Goal: Information Seeking & Learning: Learn about a topic

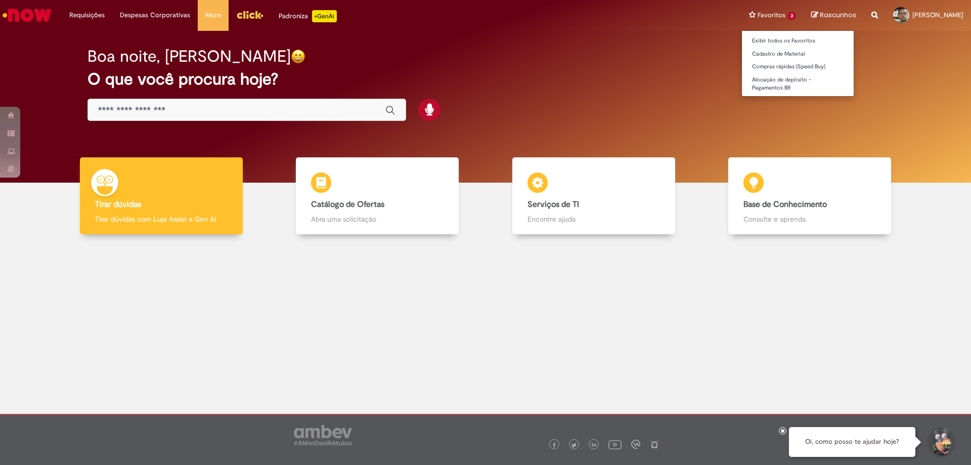
click at [742, 8] on li "Favoritos 3 Exibir todos os Favoritos Cadastro de Material Compras rápidas (Spe…" at bounding box center [773, 15] width 62 height 30
click at [742, 20] on li "Favoritos 3 Exibir todos os Favoritos Cadastro de Material Compras rápidas (Spe…" at bounding box center [773, 15] width 62 height 30
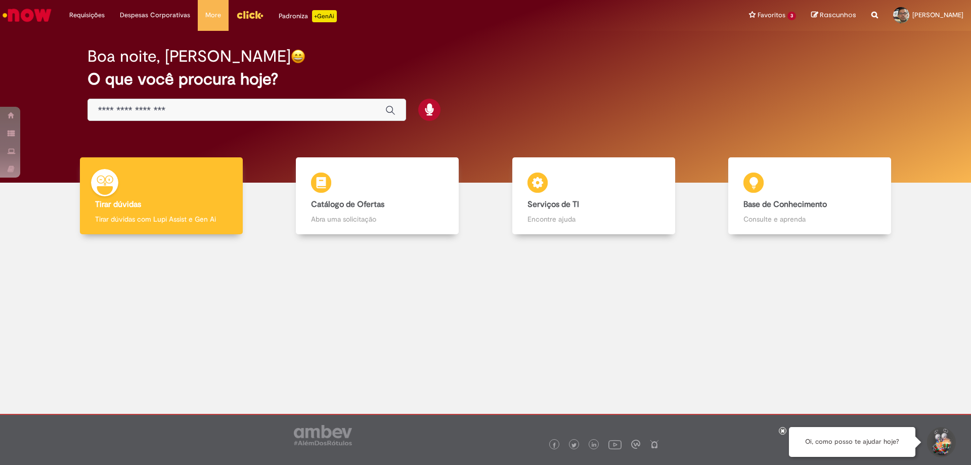
click at [820, 16] on span "Rascunhos" at bounding box center [838, 15] width 36 height 10
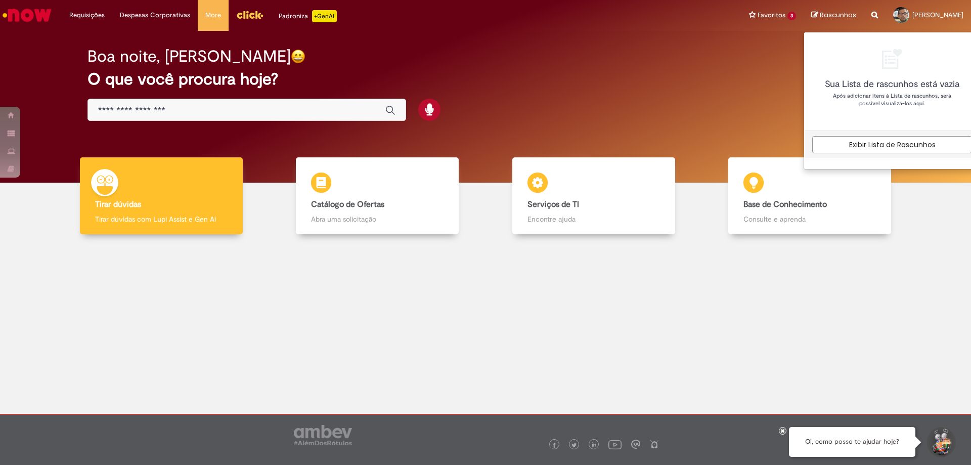
click at [820, 16] on span "Rascunhos" at bounding box center [838, 15] width 36 height 10
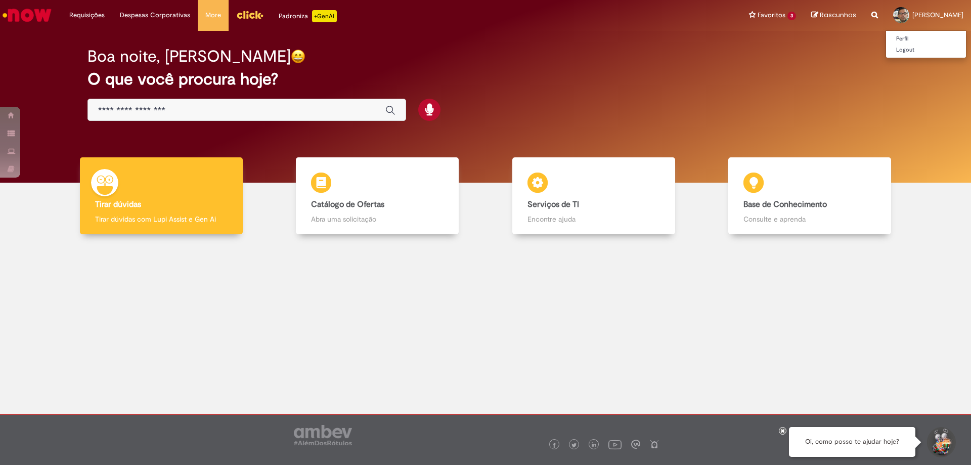
click at [887, 9] on link "[PERSON_NAME]" at bounding box center [928, 15] width 85 height 30
click at [886, 36] on link "Perfil" at bounding box center [926, 38] width 80 height 11
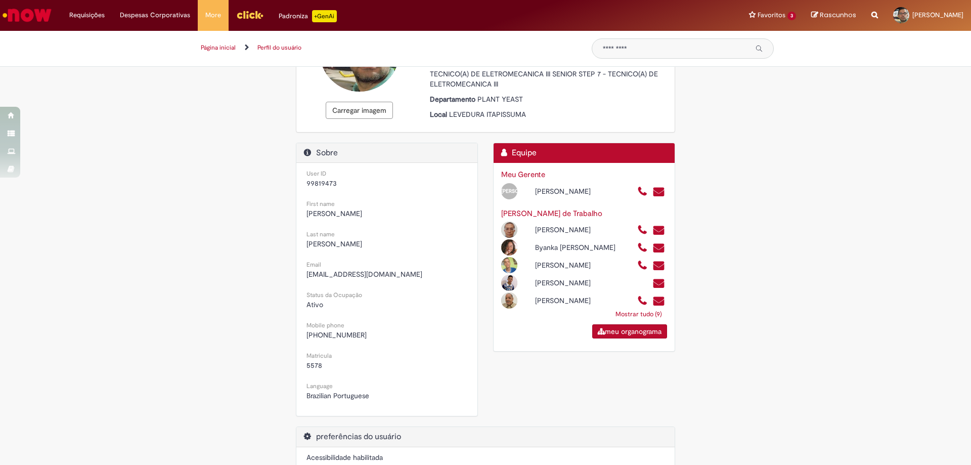
scroll to position [152, 0]
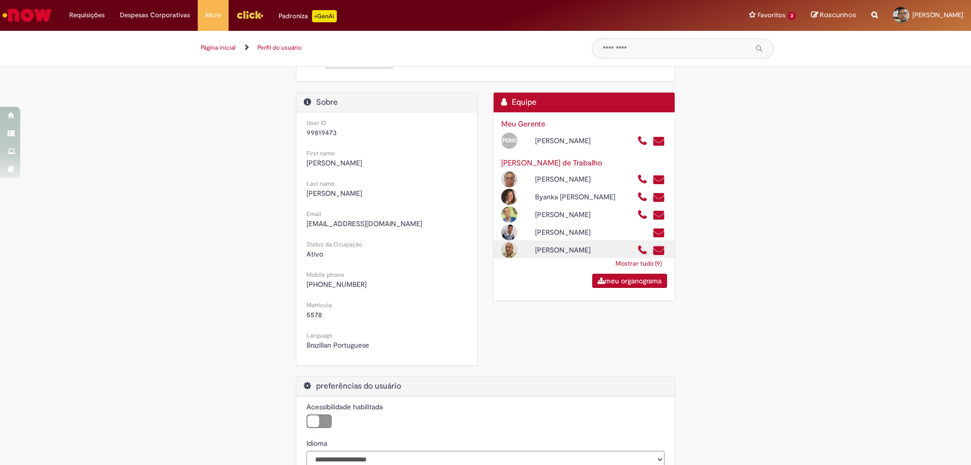
drag, startPoint x: 628, startPoint y: 253, endPoint x: 630, endPoint y: 269, distance: 15.8
drag, startPoint x: 630, startPoint y: 269, endPoint x: 626, endPoint y: 289, distance: 20.0
click at [626, 273] on link "Mostrar tudo (9)" at bounding box center [639, 263] width 57 height 18
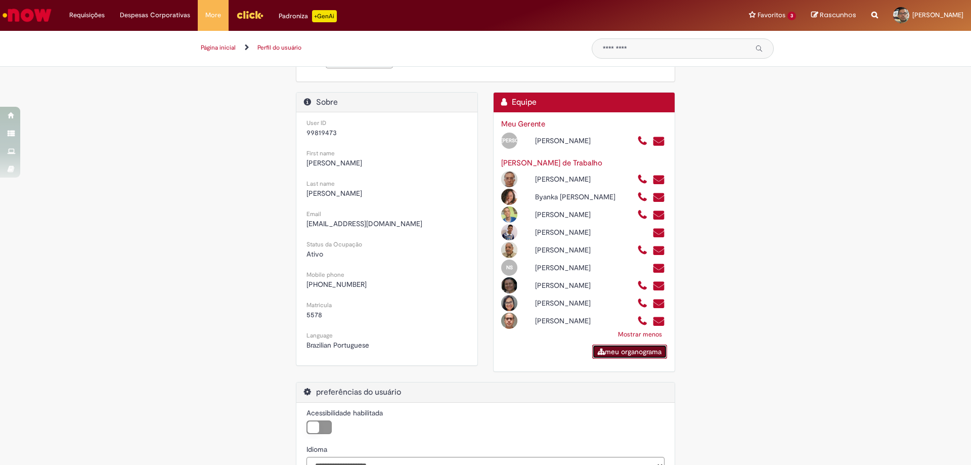
click at [627, 359] on link "meu organograma" at bounding box center [629, 351] width 75 height 14
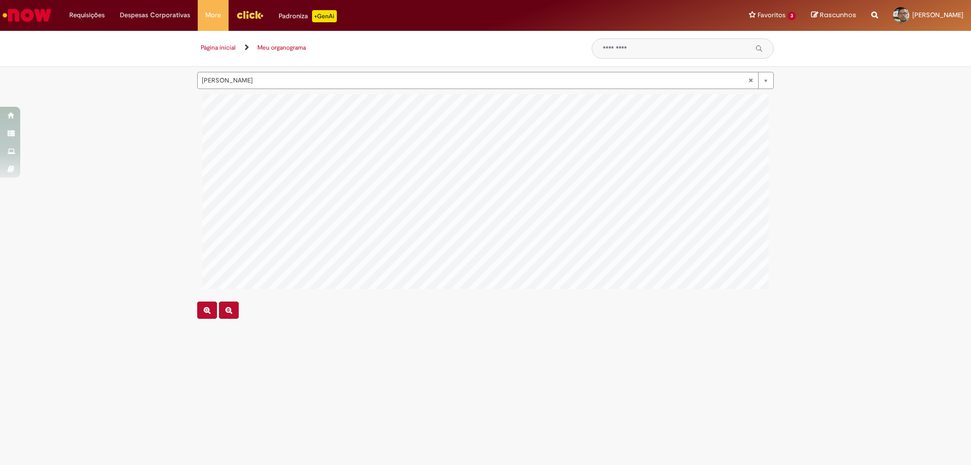
scroll to position [0, 310]
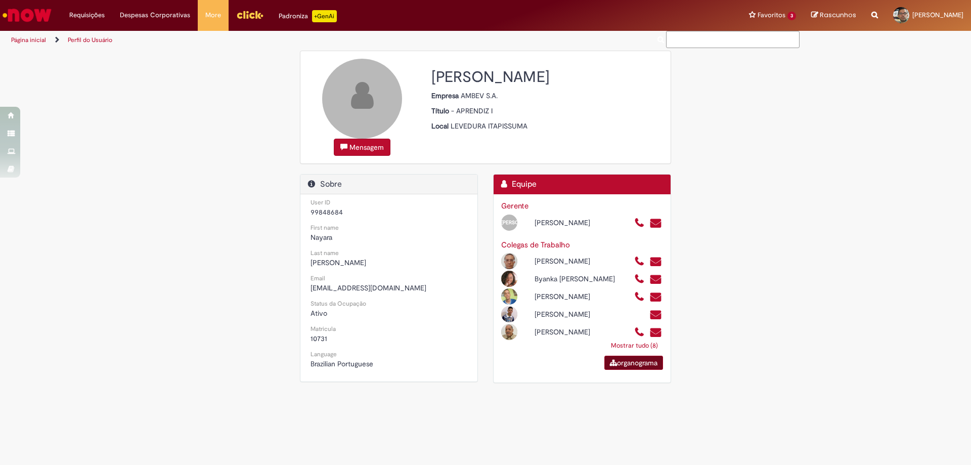
click at [611, 366] on icon at bounding box center [613, 362] width 7 height 7
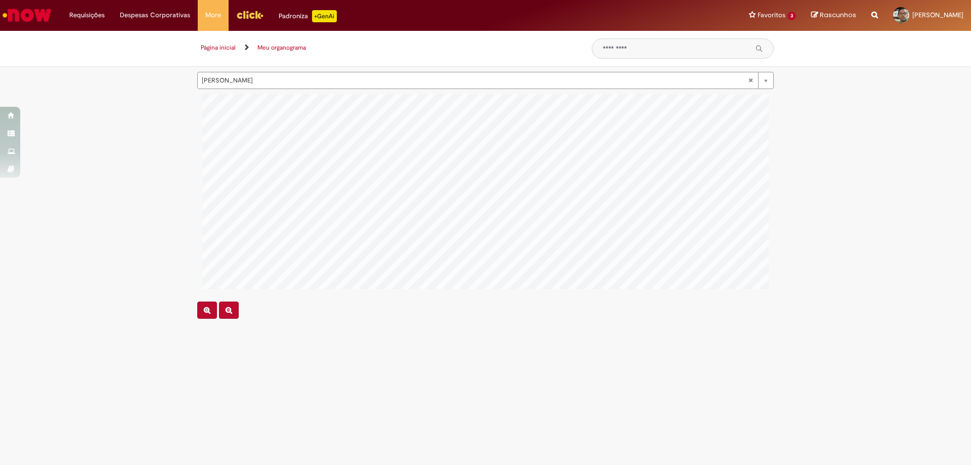
scroll to position [0, 438]
drag, startPoint x: 332, startPoint y: 291, endPoint x: 475, endPoint y: 332, distance: 149.2
click at [475, 332] on main "**********" at bounding box center [485, 266] width 971 height 398
click at [351, 351] on main "**********" at bounding box center [485, 266] width 971 height 398
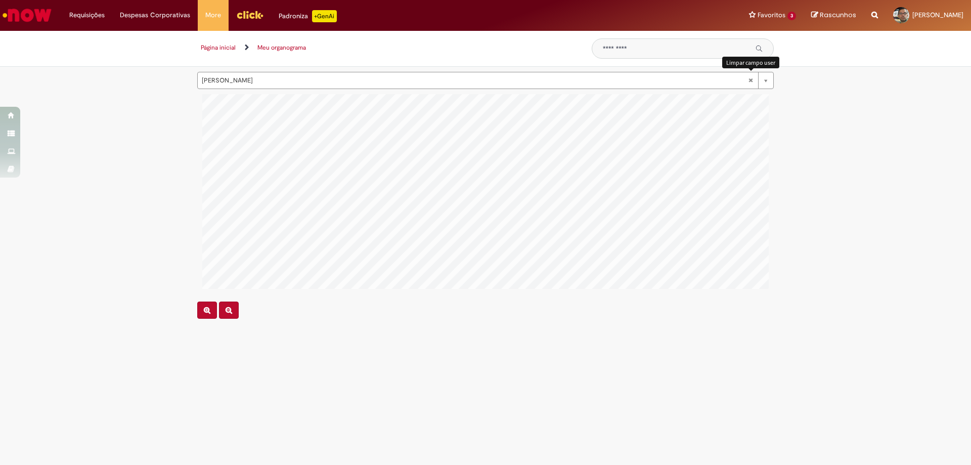
click at [747, 82] on link "[PERSON_NAME]" at bounding box center [485, 80] width 577 height 17
click at [219, 24] on li "More Minhas Pastas Gestão de acessos Solicitar Compra Colabora" at bounding box center [213, 15] width 31 height 30
click at [912, 17] on span "[PERSON_NAME]" at bounding box center [937, 15] width 51 height 9
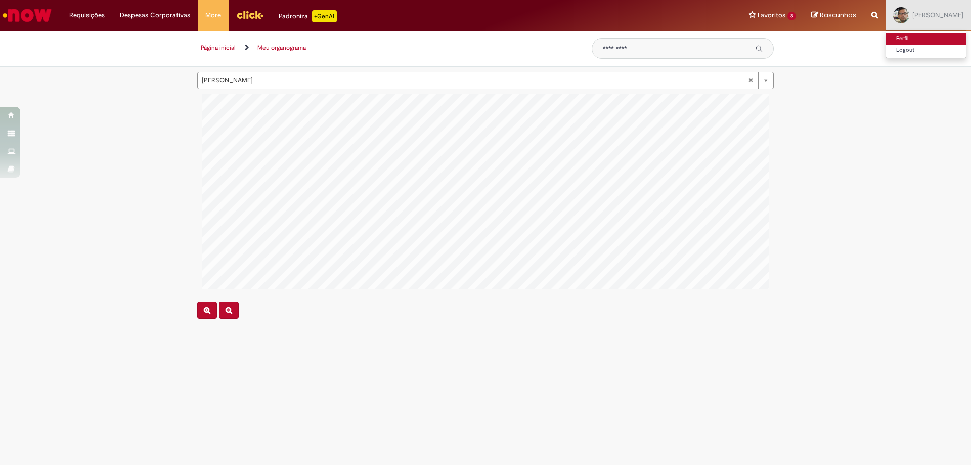
click at [886, 36] on link "Perfil" at bounding box center [926, 38] width 80 height 11
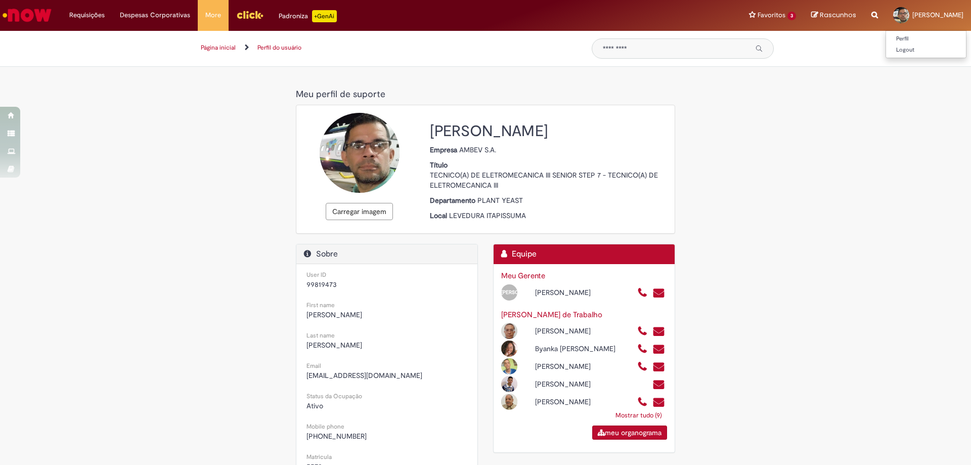
click at [912, 11] on span "[PERSON_NAME]" at bounding box center [937, 15] width 51 height 9
click at [247, 13] on img "Menu Cabeçalho" at bounding box center [249, 14] width 27 height 15
